Goal: Transaction & Acquisition: Purchase product/service

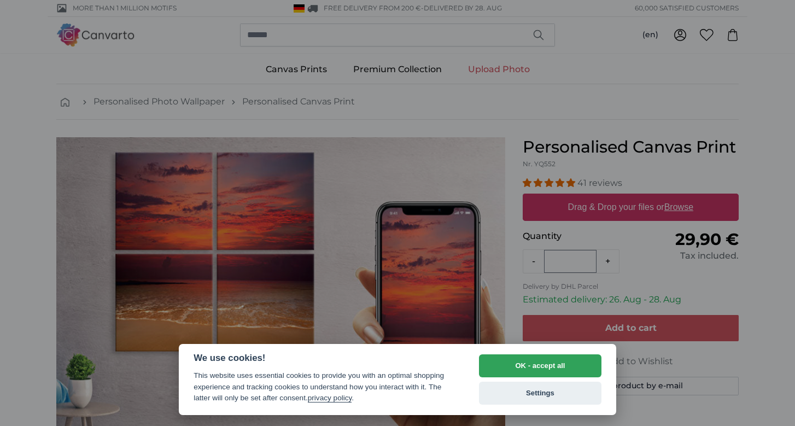
click at [617, 208] on div at bounding box center [397, 213] width 795 height 426
click at [682, 210] on div at bounding box center [397, 213] width 795 height 426
click at [511, 369] on button "OK - accept all" at bounding box center [540, 365] width 122 height 23
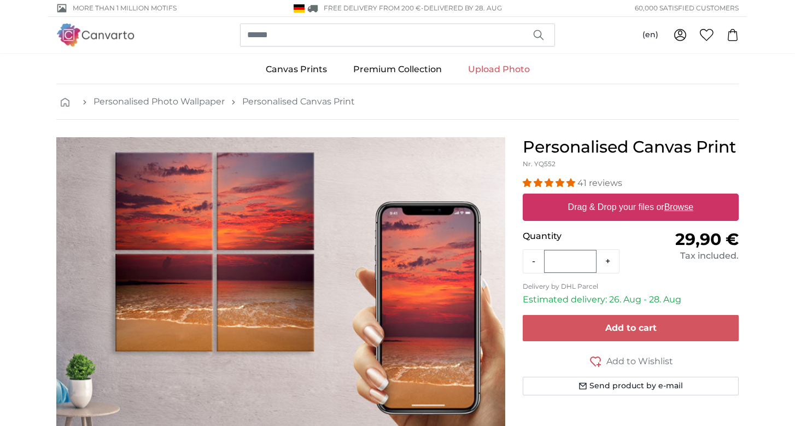
click at [683, 212] on u "Browse" at bounding box center [678, 206] width 29 height 9
click at [683, 197] on input "Drag & Drop your files or Browse" at bounding box center [631, 195] width 216 height 3
type input "**********"
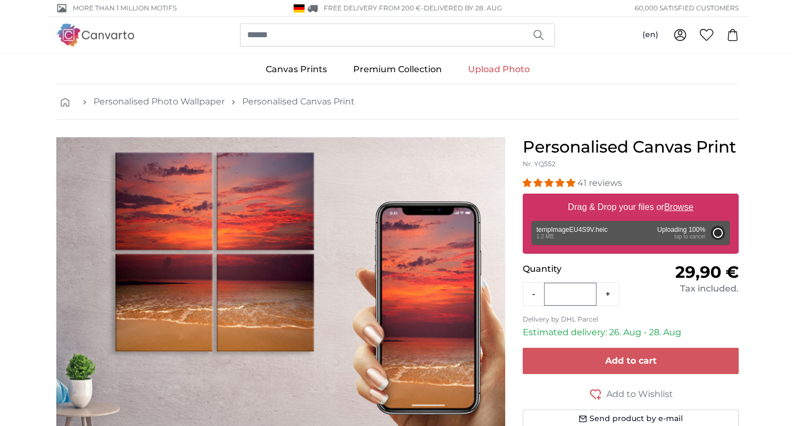
click at [683, 207] on u "Browse" at bounding box center [678, 206] width 29 height 9
click at [683, 197] on input "Drag & Drop your files or Browse" at bounding box center [631, 195] width 216 height 3
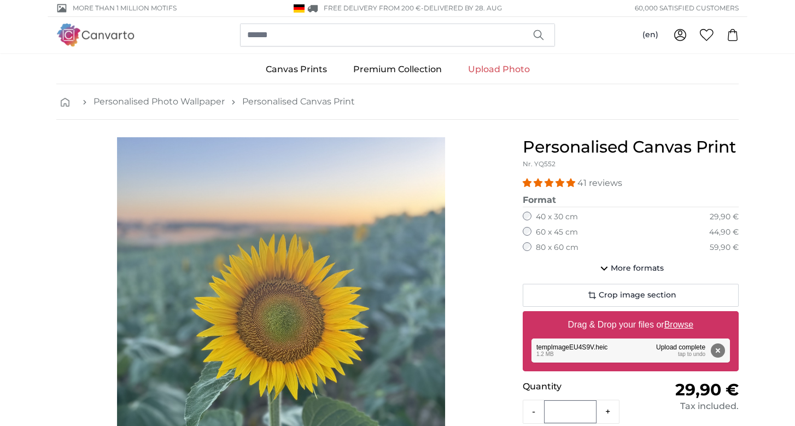
type input "**********"
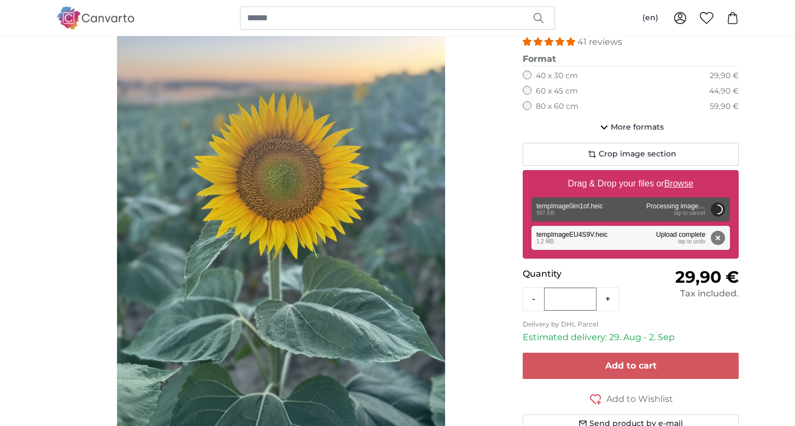
scroll to position [140, 0]
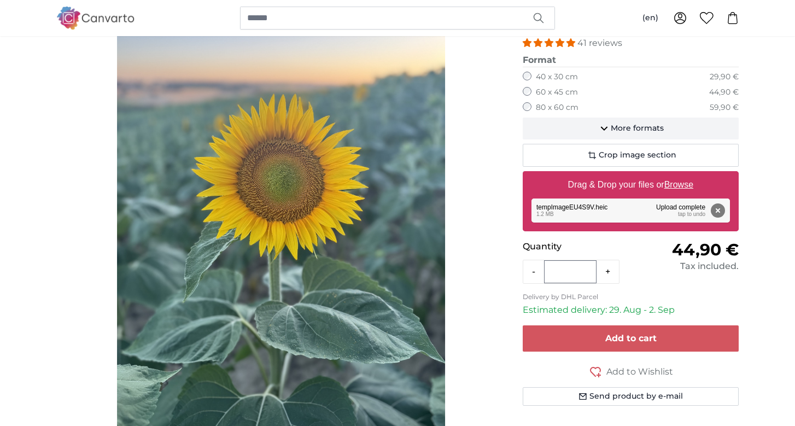
click at [637, 126] on span "More formats" at bounding box center [637, 128] width 53 height 11
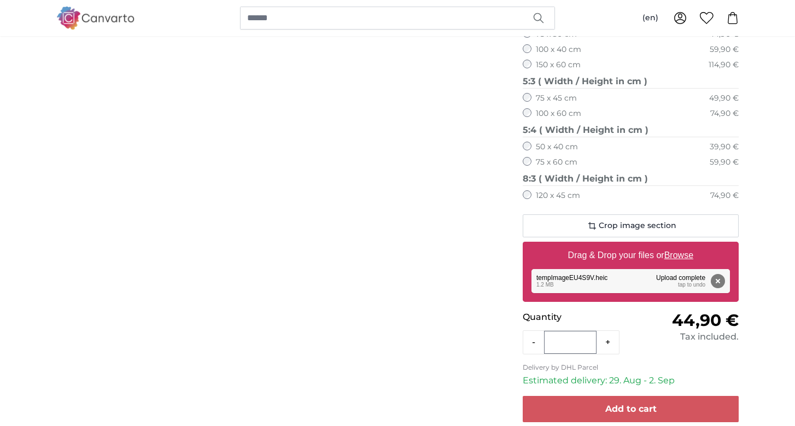
scroll to position [762, 0]
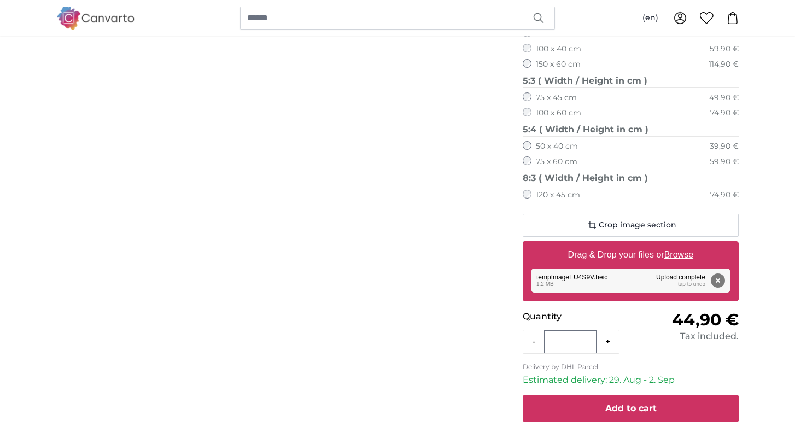
click at [634, 403] on span "Add to cart" at bounding box center [630, 408] width 51 height 10
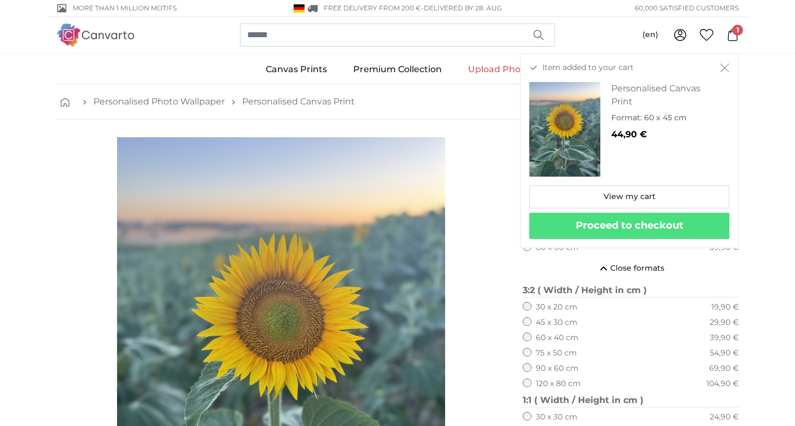
scroll to position [0, 0]
click at [488, 68] on link "Upload Photo" at bounding box center [499, 69] width 88 height 28
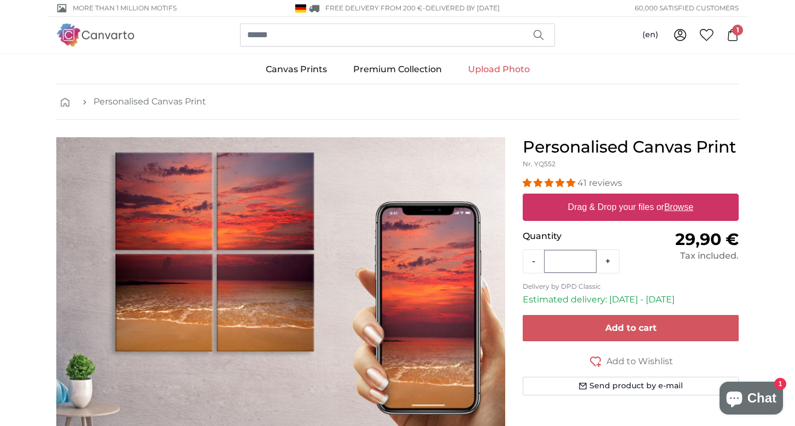
click at [618, 203] on label "Drag & Drop your files or Browse" at bounding box center [631, 207] width 134 height 22
click at [618, 197] on input "Drag & Drop your files or Browse" at bounding box center [631, 195] width 216 height 3
type input "**********"
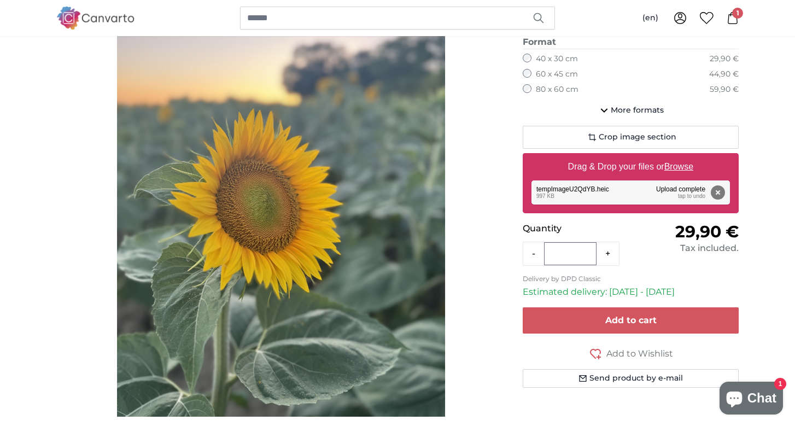
scroll to position [159, 0]
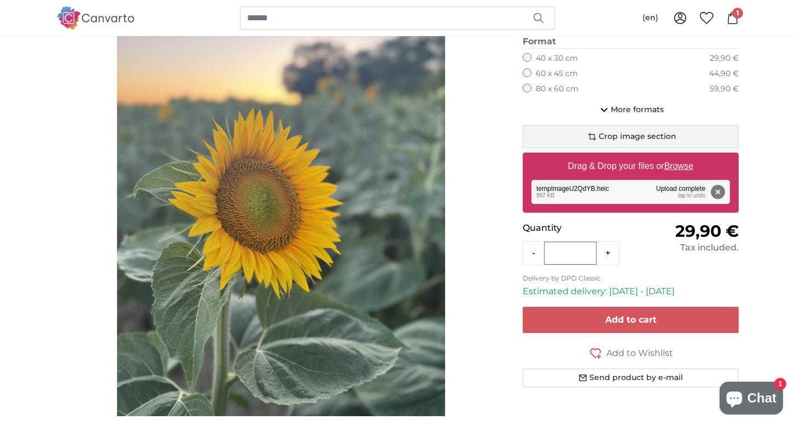
click at [644, 133] on span "Crop image section" at bounding box center [638, 136] width 78 height 11
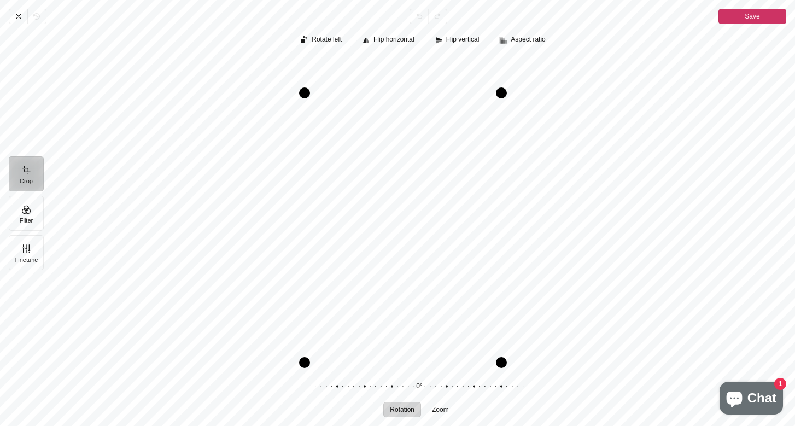
drag, startPoint x: 535, startPoint y: 55, endPoint x: 502, endPoint y: 91, distance: 49.2
click at [502, 91] on div "Pintura" at bounding box center [501, 92] width 11 height 11
click at [746, 10] on span "Save" at bounding box center [752, 16] width 15 height 13
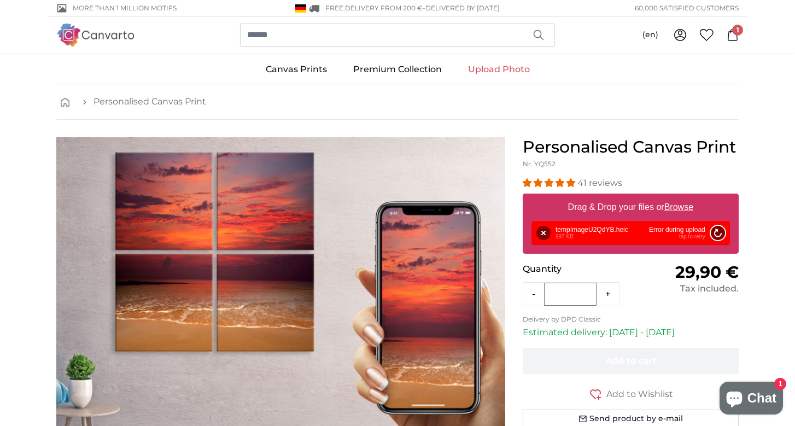
scroll to position [0, 0]
click at [488, 69] on link "Upload Photo" at bounding box center [499, 69] width 88 height 28
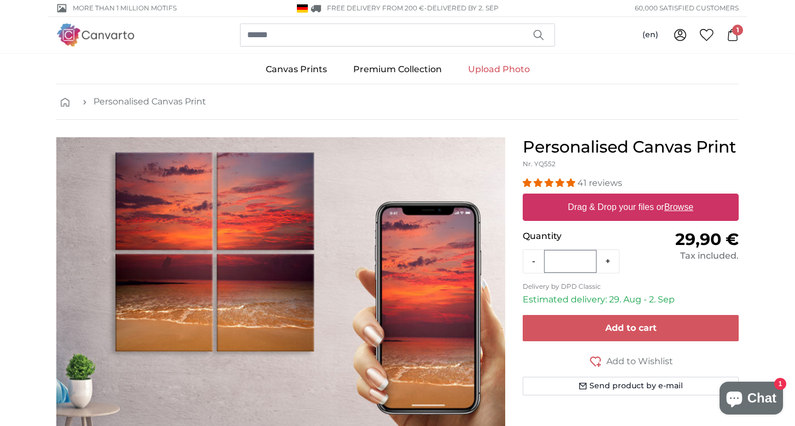
click at [680, 207] on u "Browse" at bounding box center [678, 206] width 29 height 9
click at [680, 197] on input "Drag & Drop your files or Browse" at bounding box center [631, 195] width 216 height 3
type input "**********"
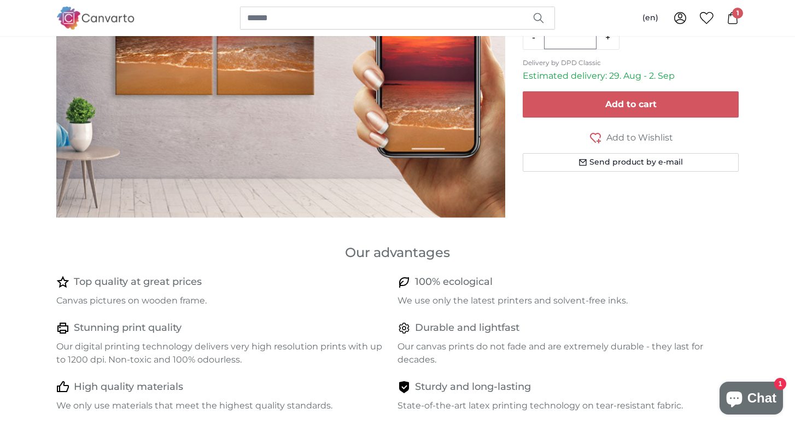
scroll to position [184, 0]
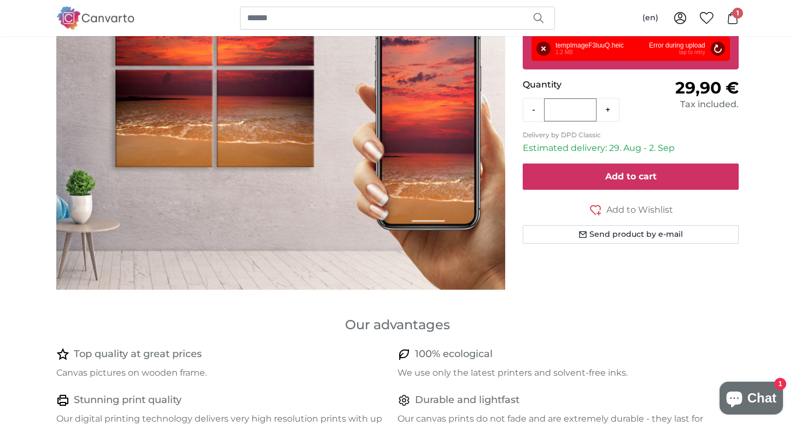
click at [619, 176] on span "Add to cart" at bounding box center [630, 176] width 51 height 10
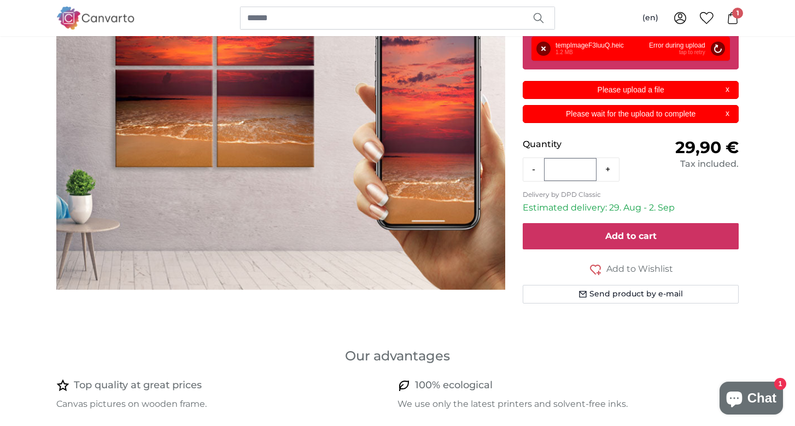
scroll to position [0, 0]
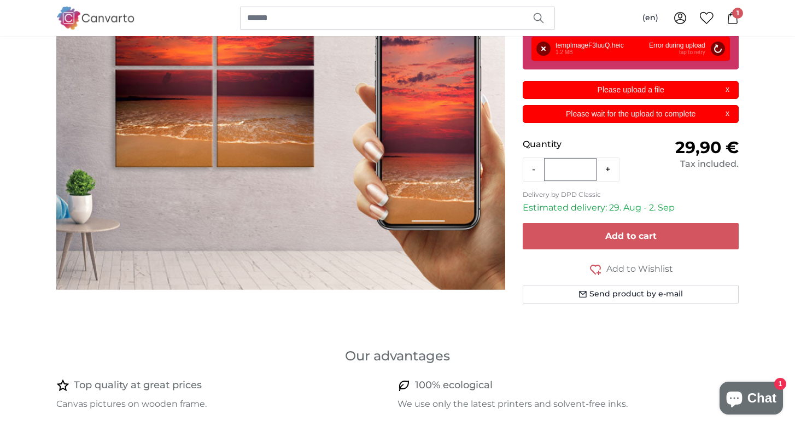
click at [614, 89] on p "Please upload a file" at bounding box center [631, 89] width 202 height 11
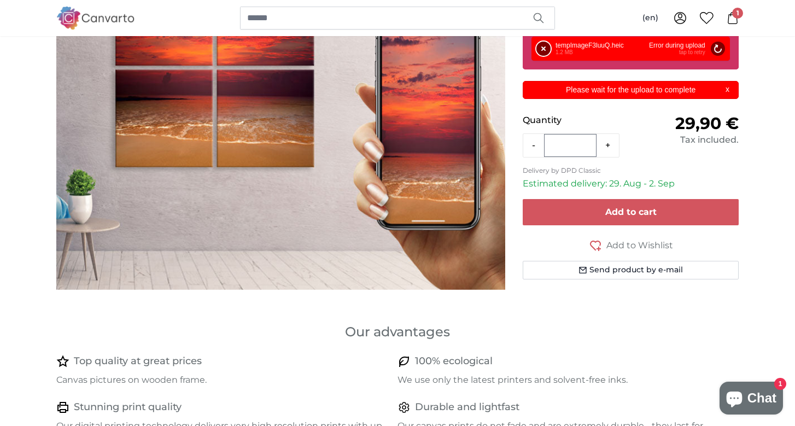
click at [539, 47] on button "Remove" at bounding box center [543, 49] width 14 height 14
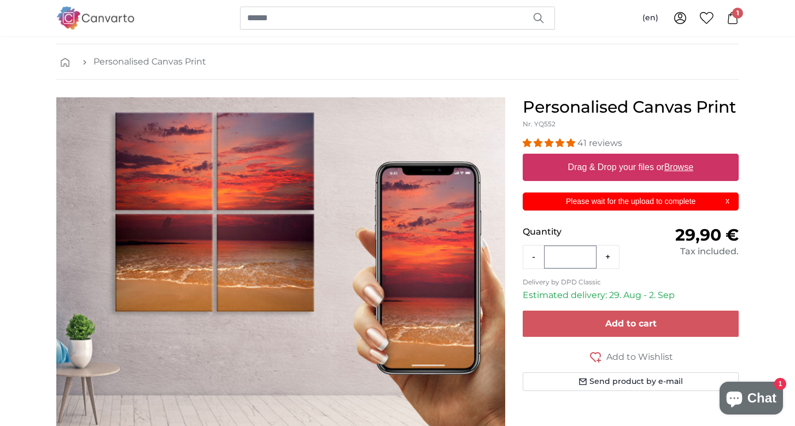
scroll to position [37, 0]
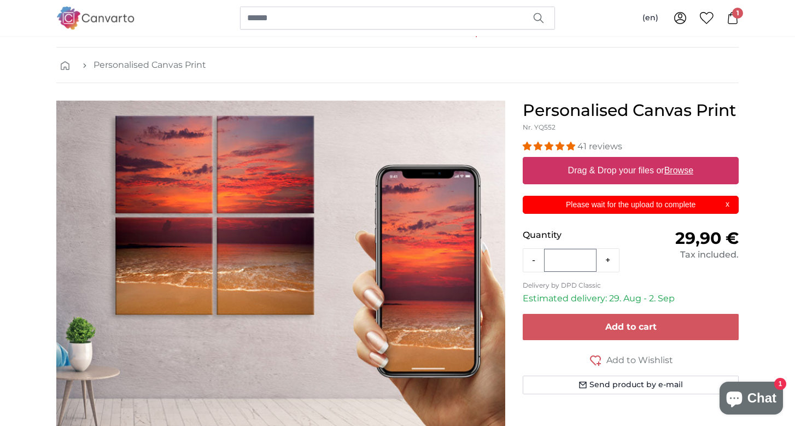
click at [732, 20] on icon at bounding box center [733, 18] width 12 height 12
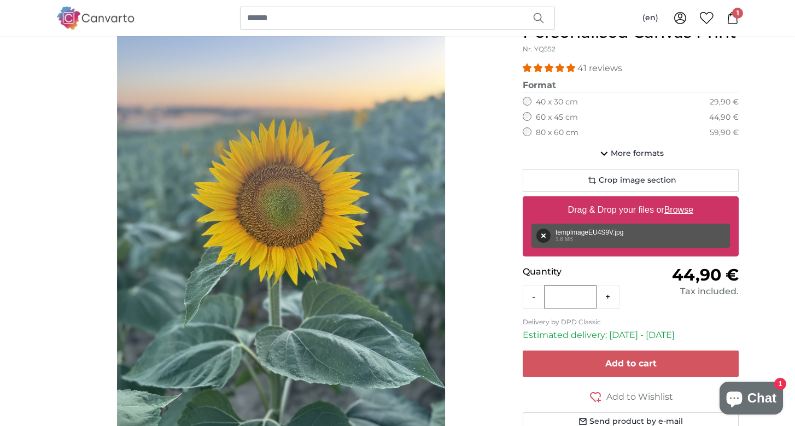
scroll to position [112, 0]
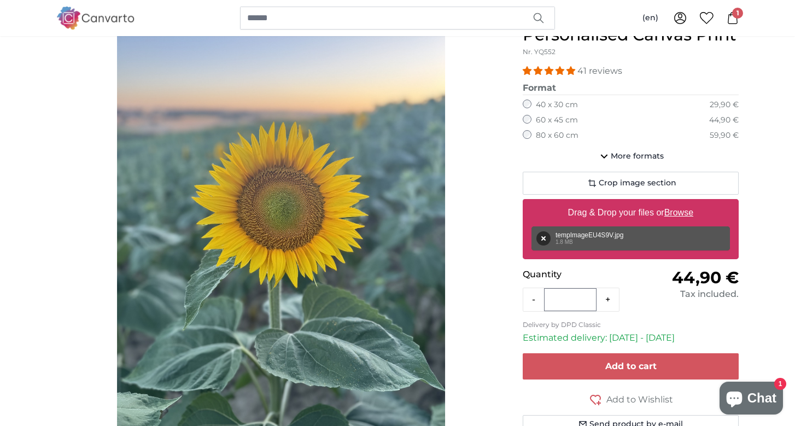
click at [659, 178] on span "Crop image section" at bounding box center [638, 183] width 78 height 11
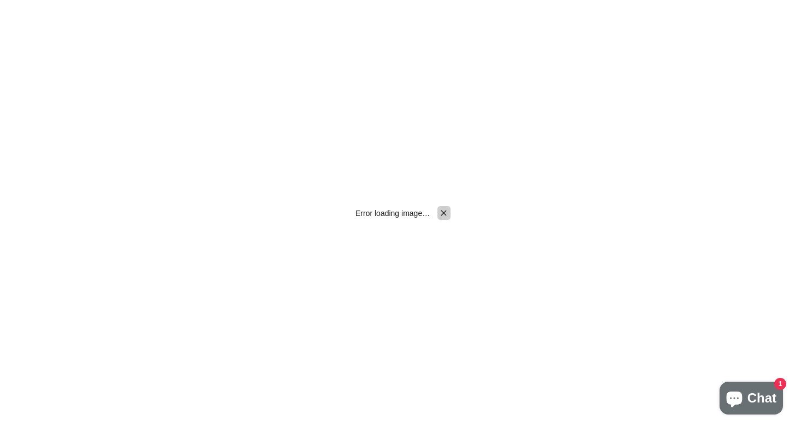
click at [442, 213] on icon "Pintura" at bounding box center [444, 213] width 10 height 10
